Goal: Find specific page/section: Find specific page/section

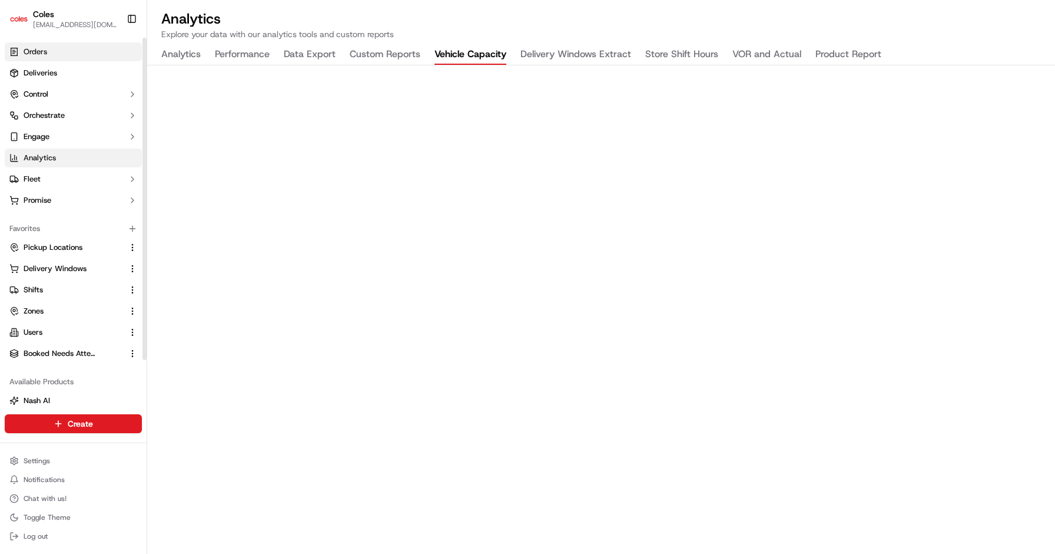
click at [38, 53] on span "Orders" at bounding box center [36, 52] width 24 height 11
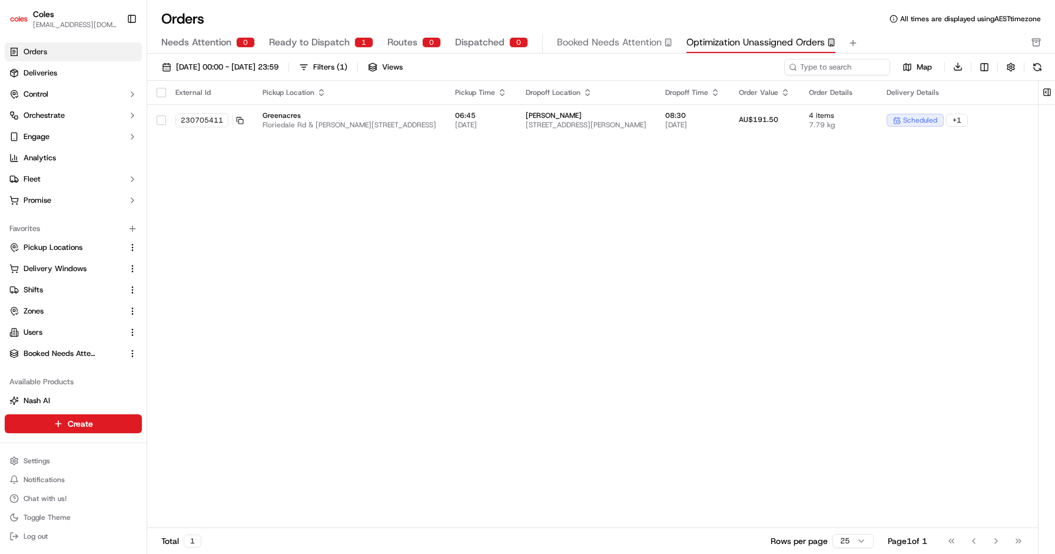
click at [329, 38] on span "Ready to Dispatch" at bounding box center [309, 42] width 81 height 14
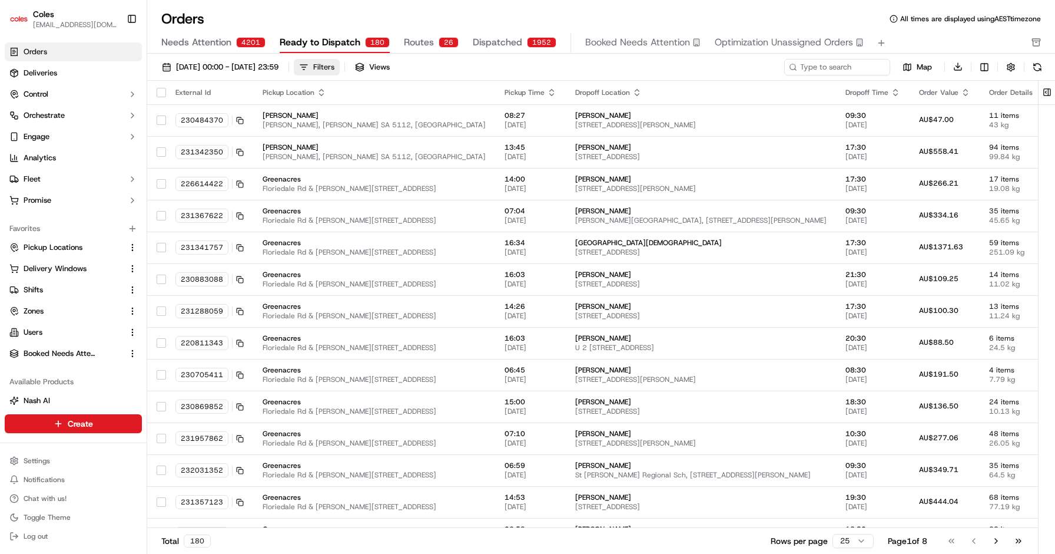
click at [335, 69] on div "Filters" at bounding box center [323, 67] width 21 height 11
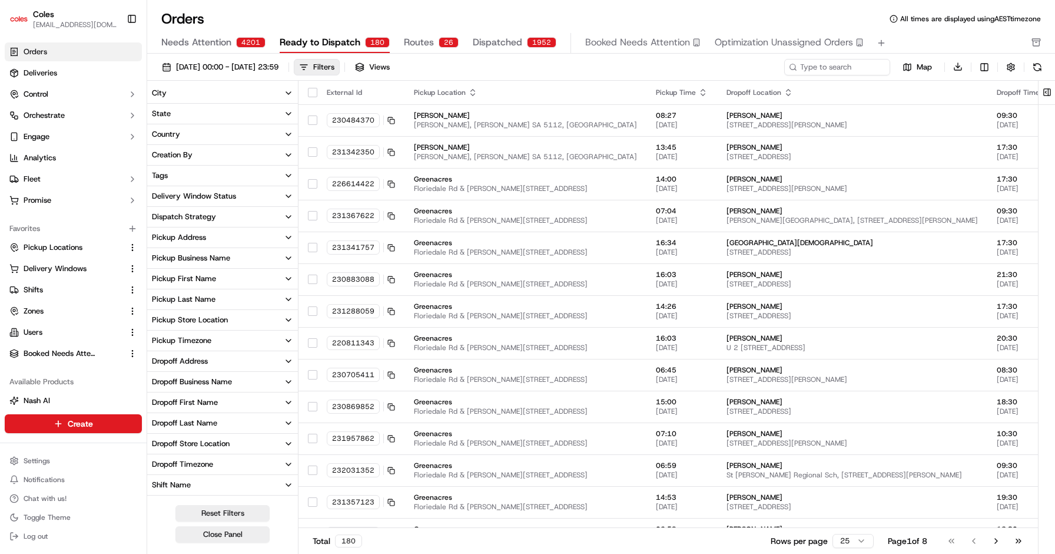
click at [199, 257] on div "Pickup Business Name" at bounding box center [191, 258] width 78 height 11
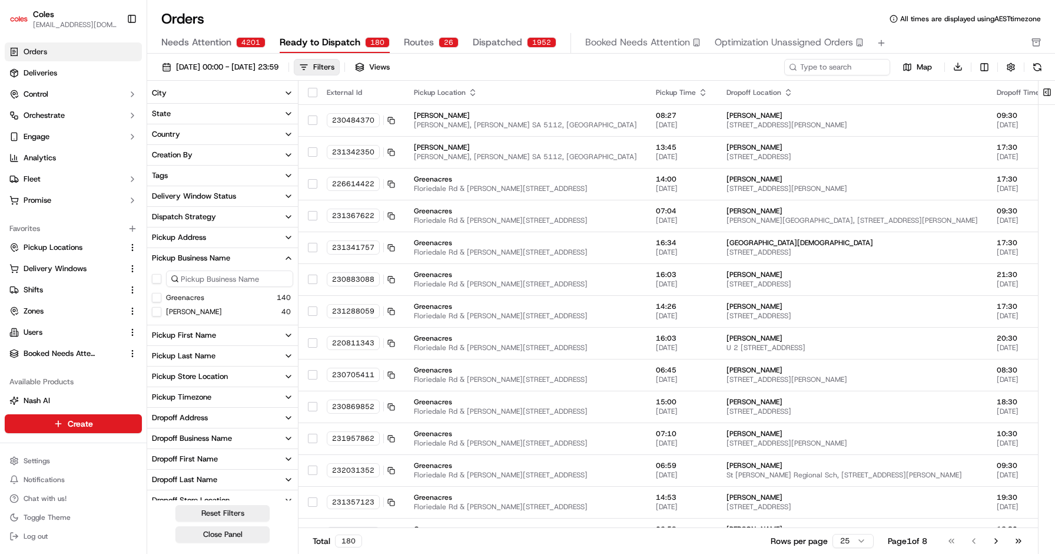
click at [199, 257] on div "Pickup Business Name" at bounding box center [191, 258] width 78 height 11
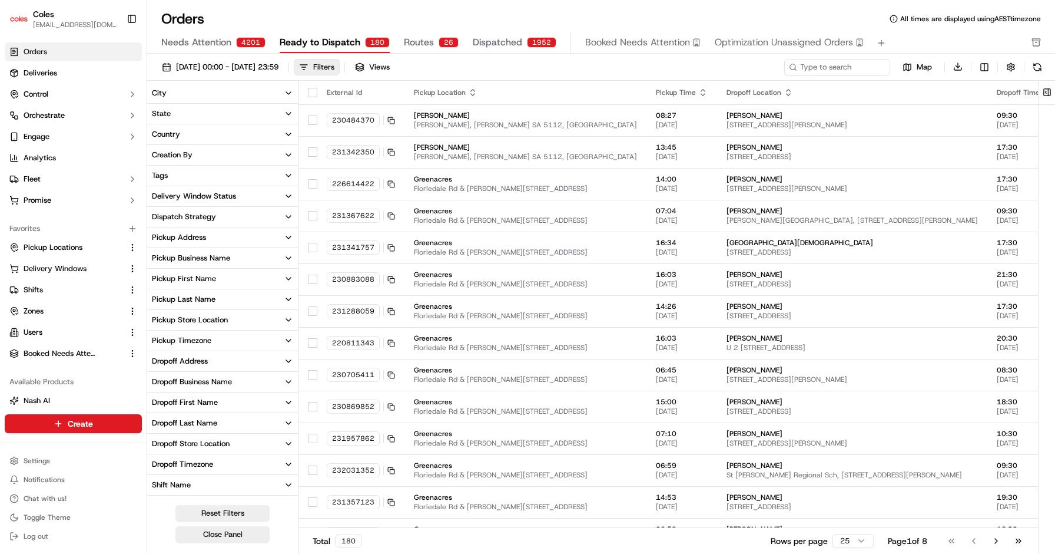
click at [211, 258] on div "Pickup Business Name" at bounding box center [191, 258] width 78 height 11
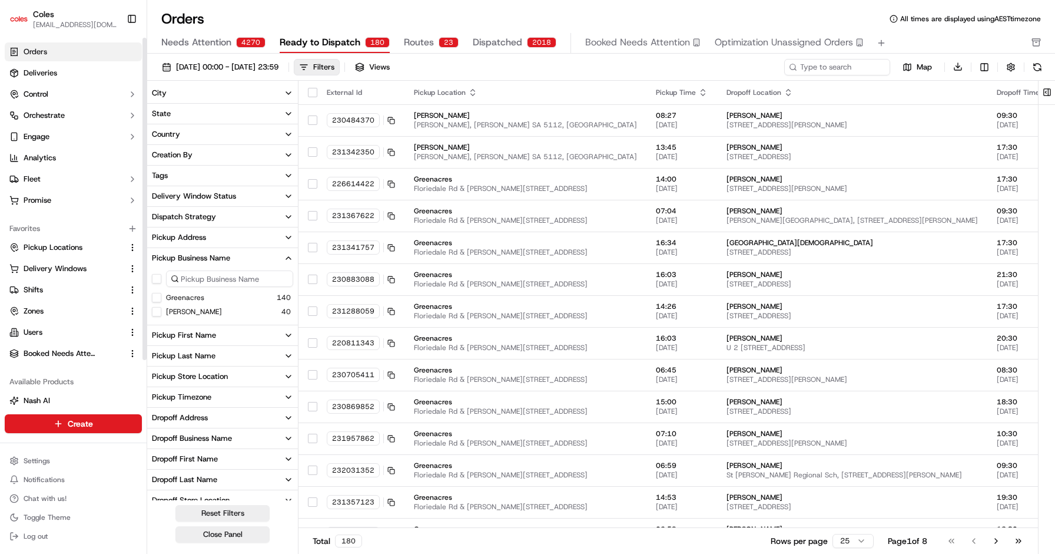
click at [82, 25] on span "[EMAIL_ADDRESS][DOMAIN_NAME]" at bounding box center [75, 24] width 84 height 9
click at [423, 42] on span "Routes" at bounding box center [419, 42] width 30 height 14
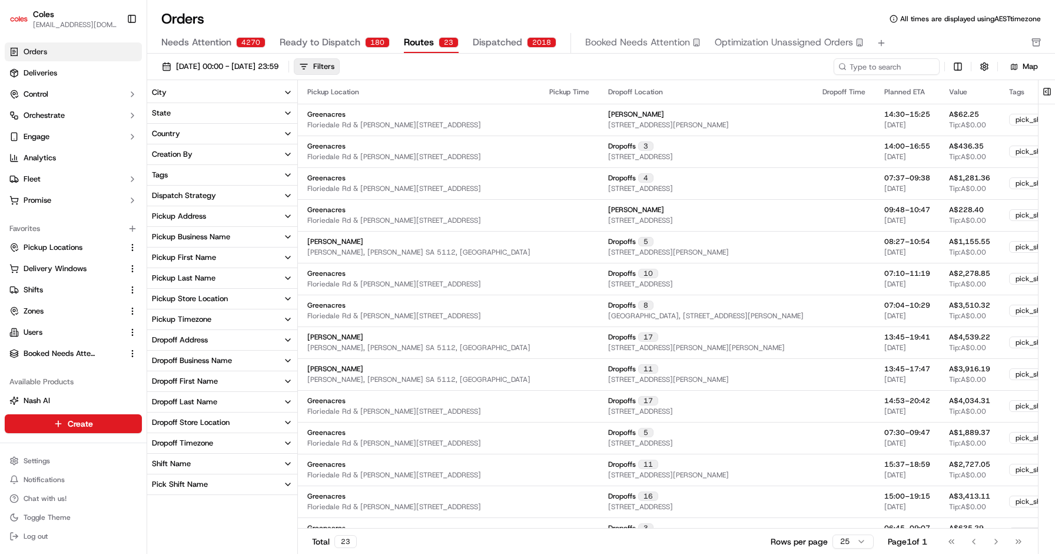
click at [203, 237] on div "Pickup Business Name" at bounding box center [191, 236] width 78 height 11
